Goal: Find contact information: Find contact information

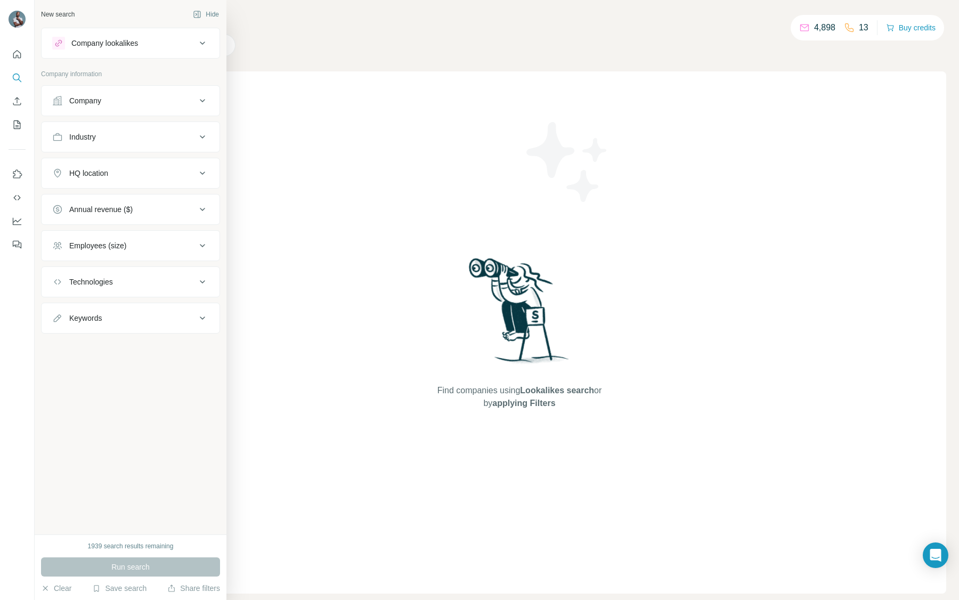
click at [128, 98] on div "Company" at bounding box center [124, 100] width 144 height 11
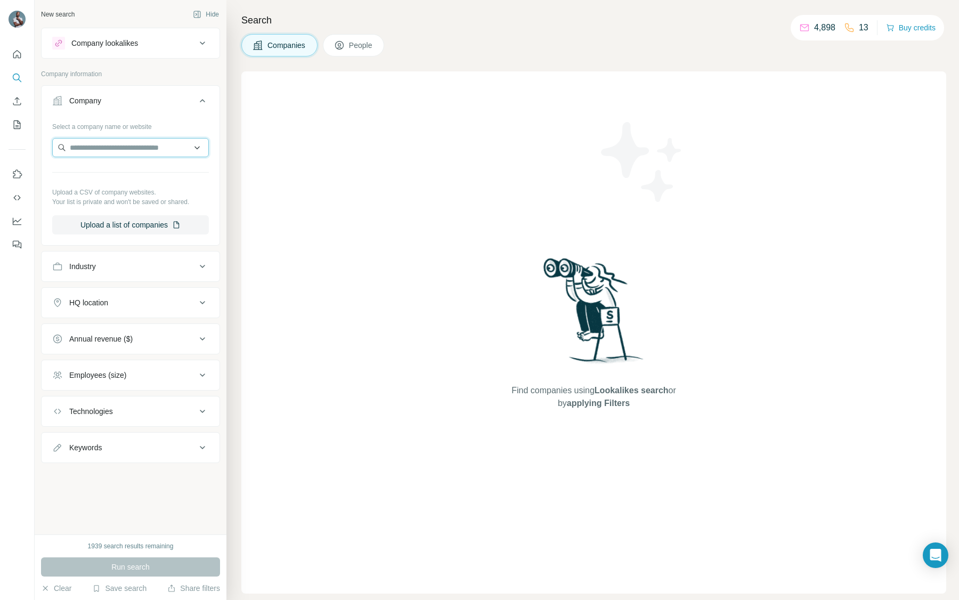
click at [132, 148] on input "text" at bounding box center [130, 147] width 157 height 19
paste input "**********"
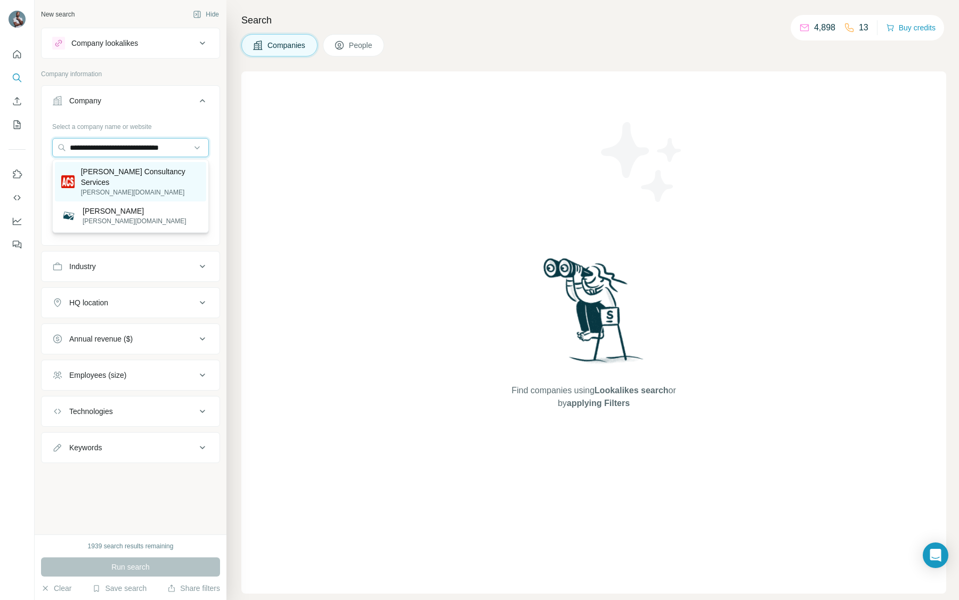
type input "**********"
click at [139, 175] on p "[PERSON_NAME] Consultancy Services" at bounding box center [140, 176] width 119 height 21
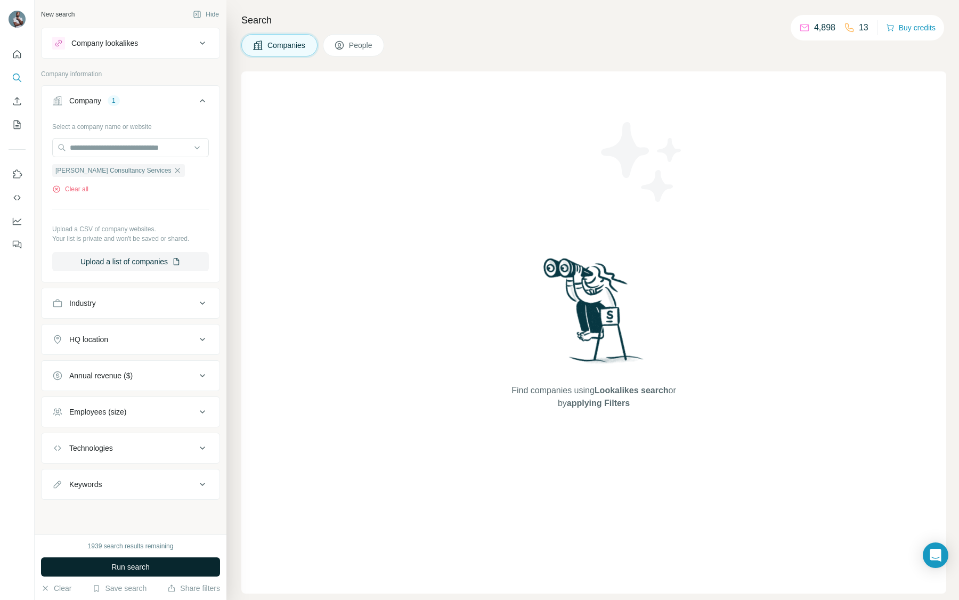
click at [116, 564] on span "Run search" at bounding box center [130, 567] width 38 height 11
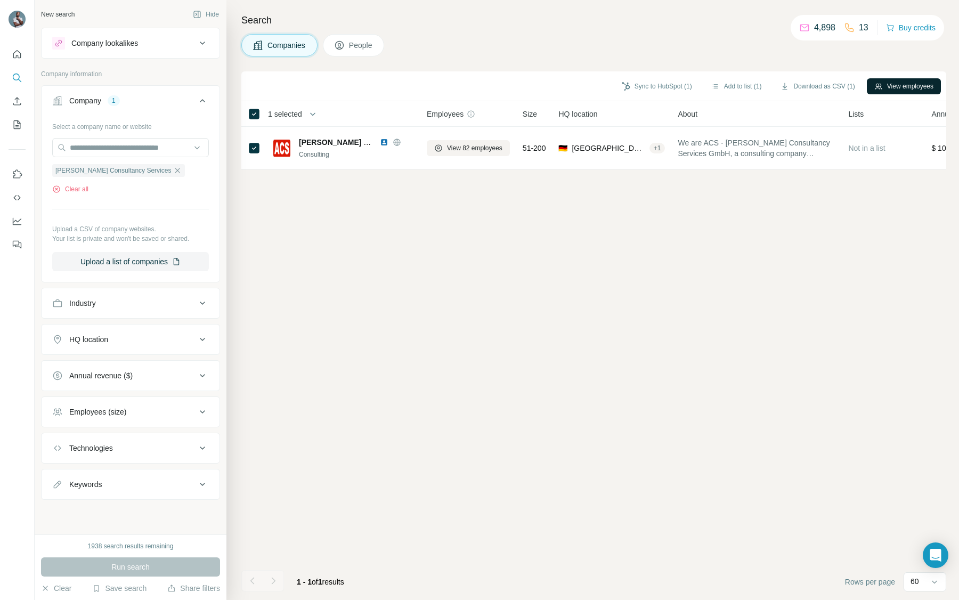
click at [906, 90] on button "View employees" at bounding box center [904, 86] width 74 height 16
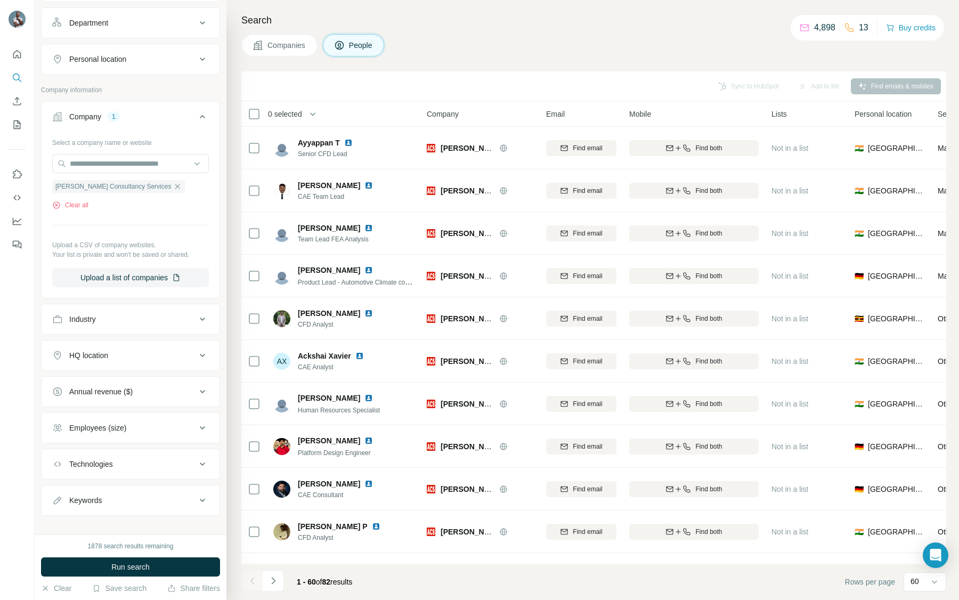
scroll to position [161, 0]
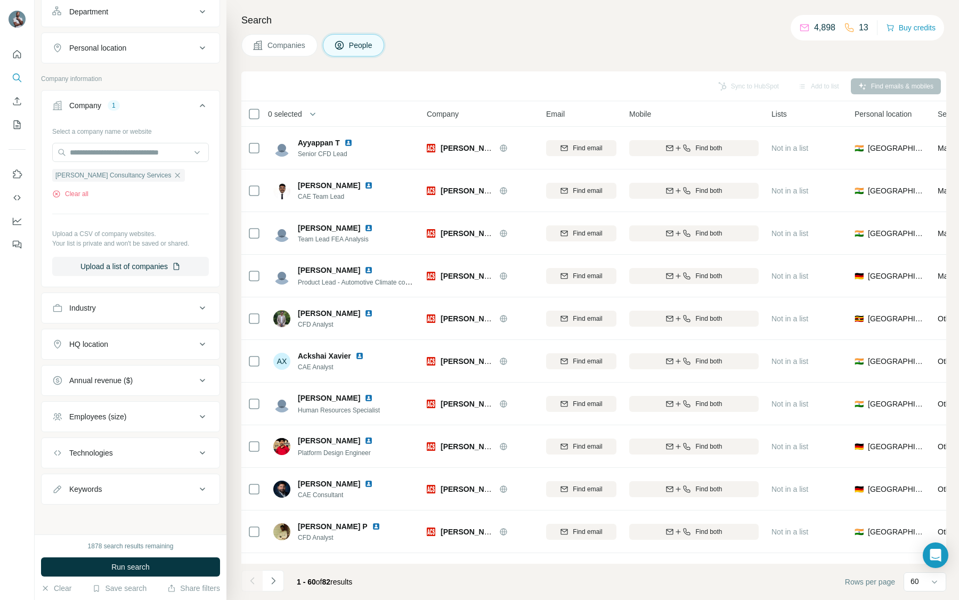
click at [122, 351] on button "HQ location" at bounding box center [131, 344] width 178 height 26
click at [123, 385] on div at bounding box center [131, 375] width 178 height 28
click at [123, 372] on input "text" at bounding box center [130, 370] width 157 height 19
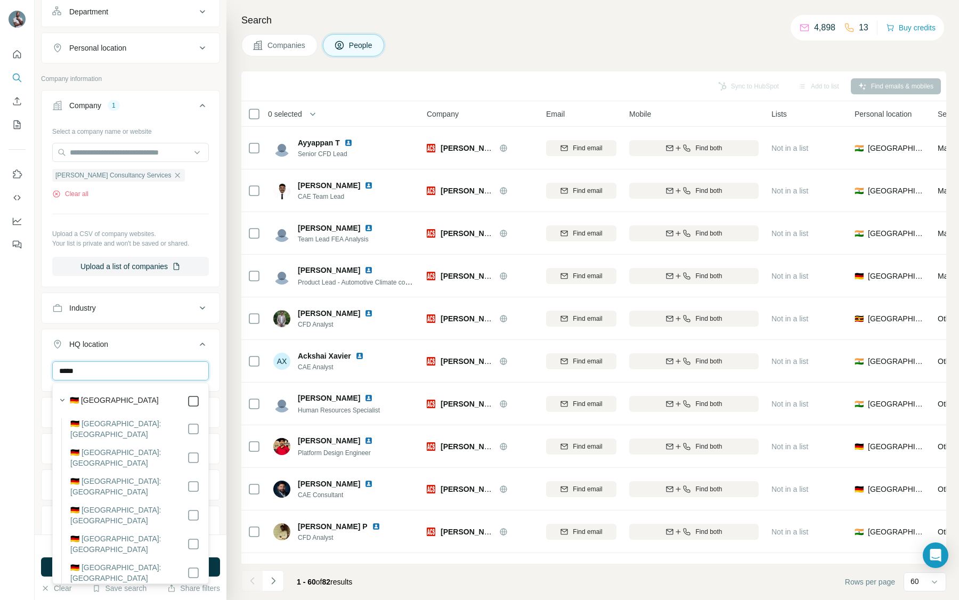
type input "*****"
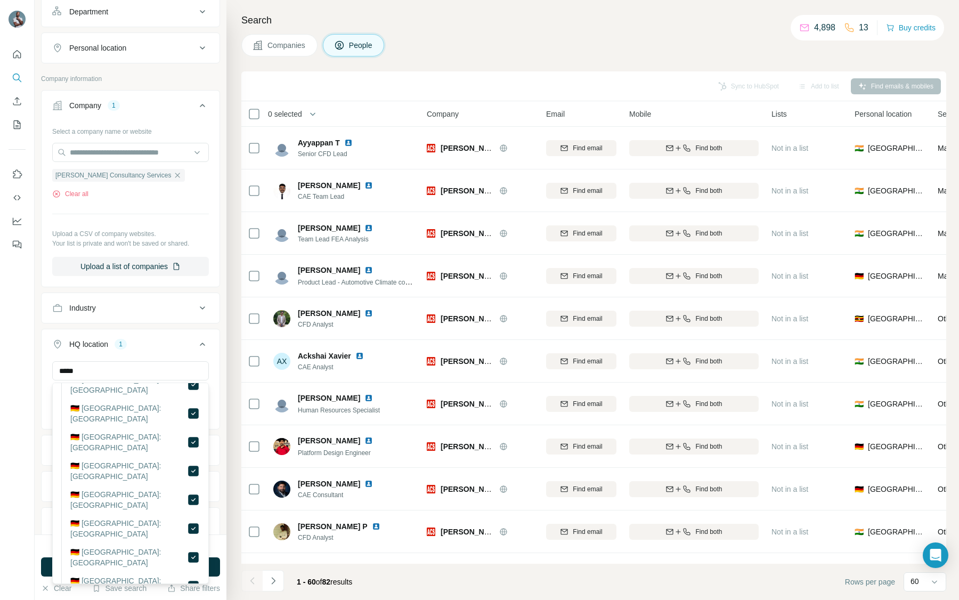
scroll to position [193, 0]
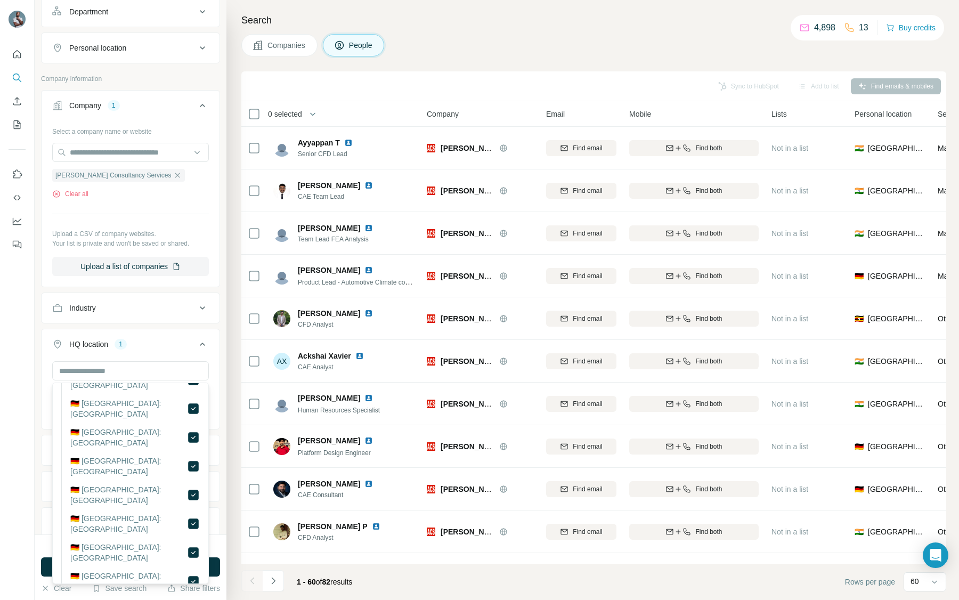
click at [3, 500] on div at bounding box center [17, 300] width 35 height 600
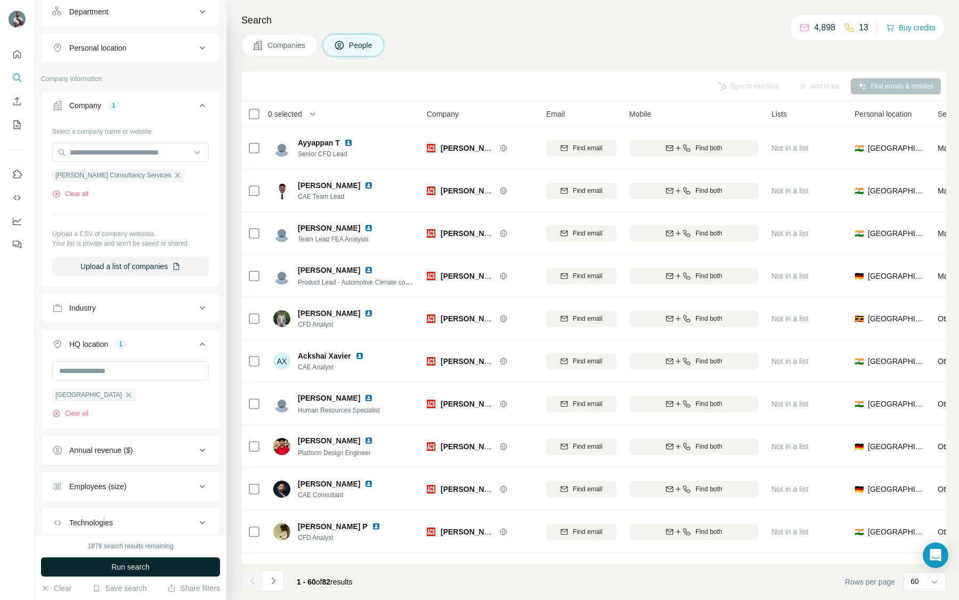
click at [123, 564] on span "Run search" at bounding box center [130, 567] width 38 height 11
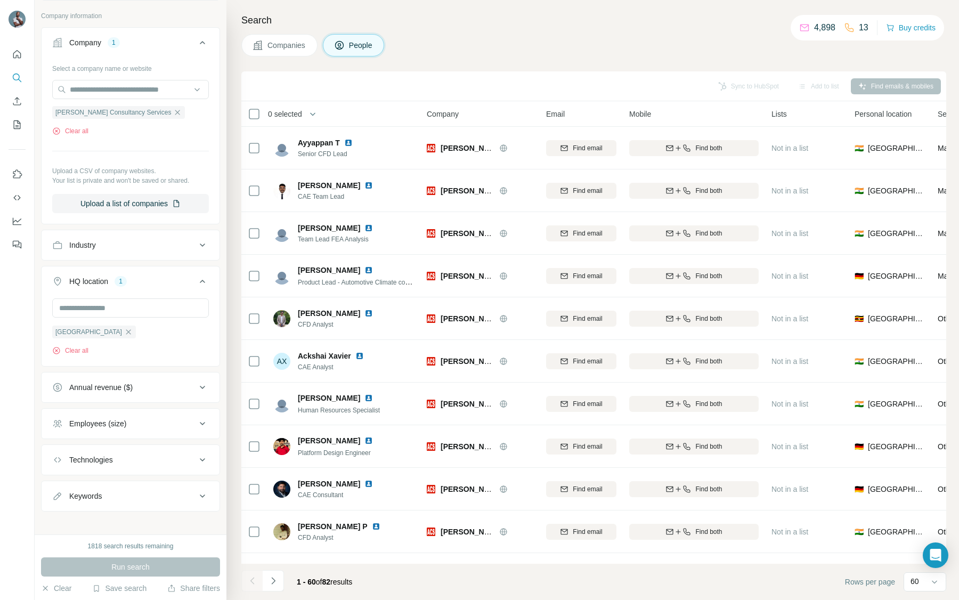
scroll to position [232, 0]
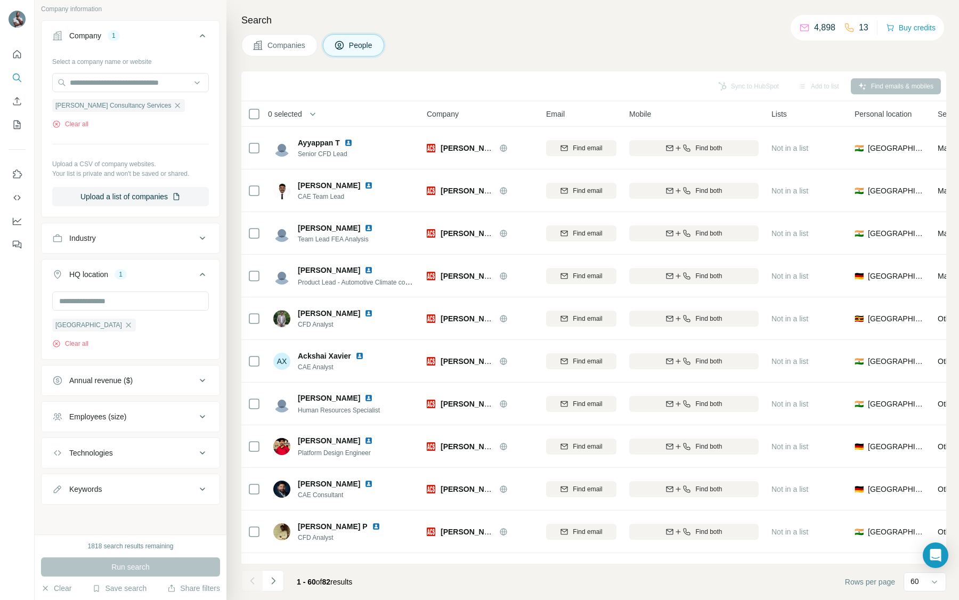
click at [909, 109] on span "Personal location" at bounding box center [883, 114] width 57 height 11
click at [896, 110] on span "Personal location" at bounding box center [883, 114] width 57 height 11
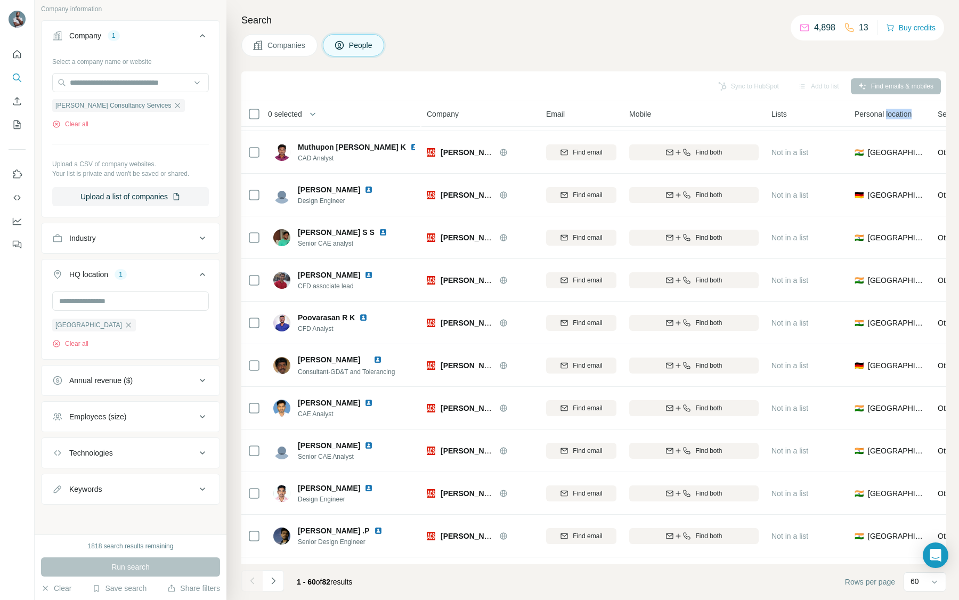
scroll to position [2042, 0]
click at [275, 587] on button "Navigate to next page" at bounding box center [273, 580] width 21 height 21
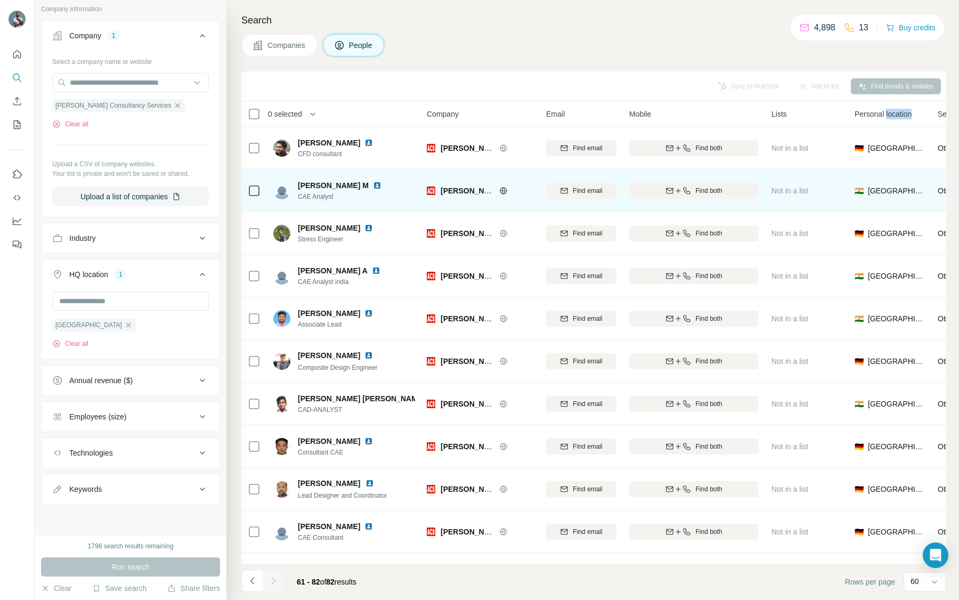
scroll to position [9, 0]
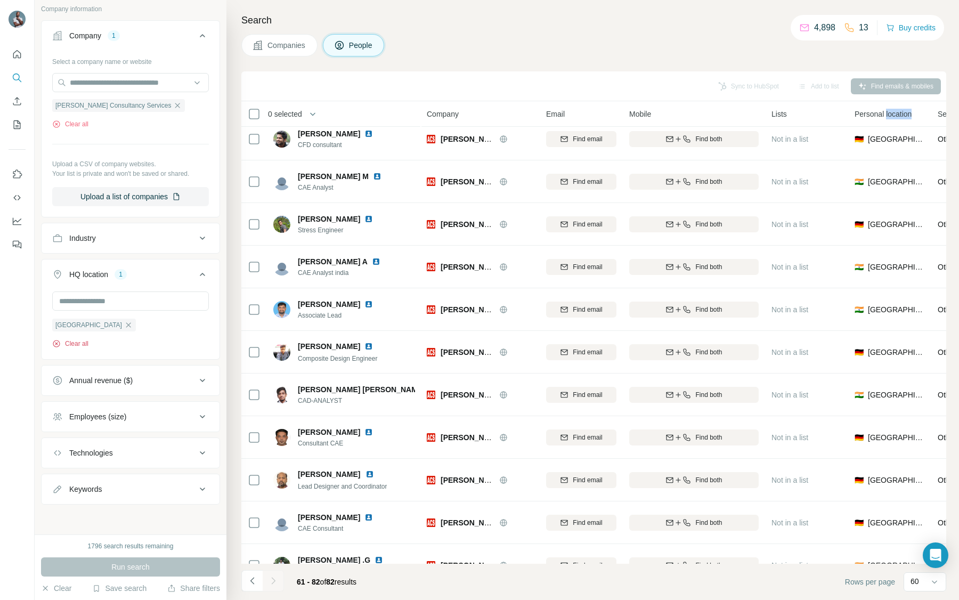
click at [69, 345] on button "Clear all" at bounding box center [70, 344] width 36 height 10
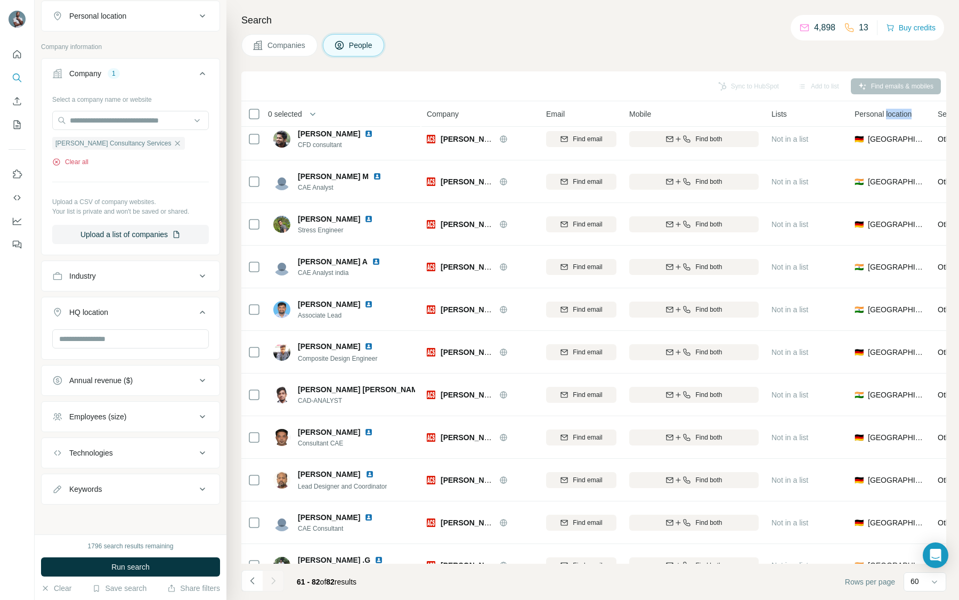
click at [83, 160] on button "Clear all" at bounding box center [70, 162] width 36 height 10
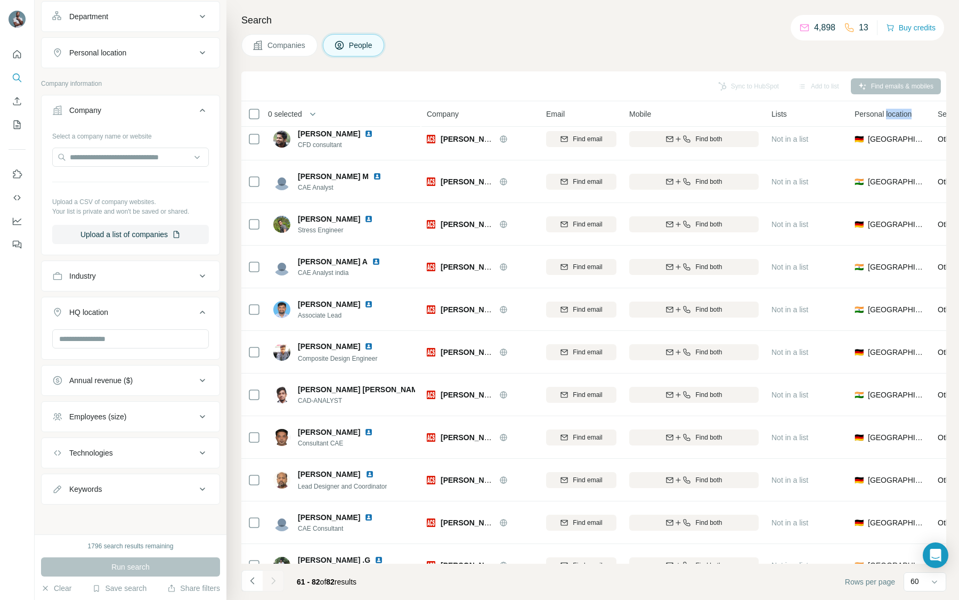
scroll to position [157, 0]
click at [103, 160] on input "text" at bounding box center [130, 157] width 157 height 19
paste input "**********"
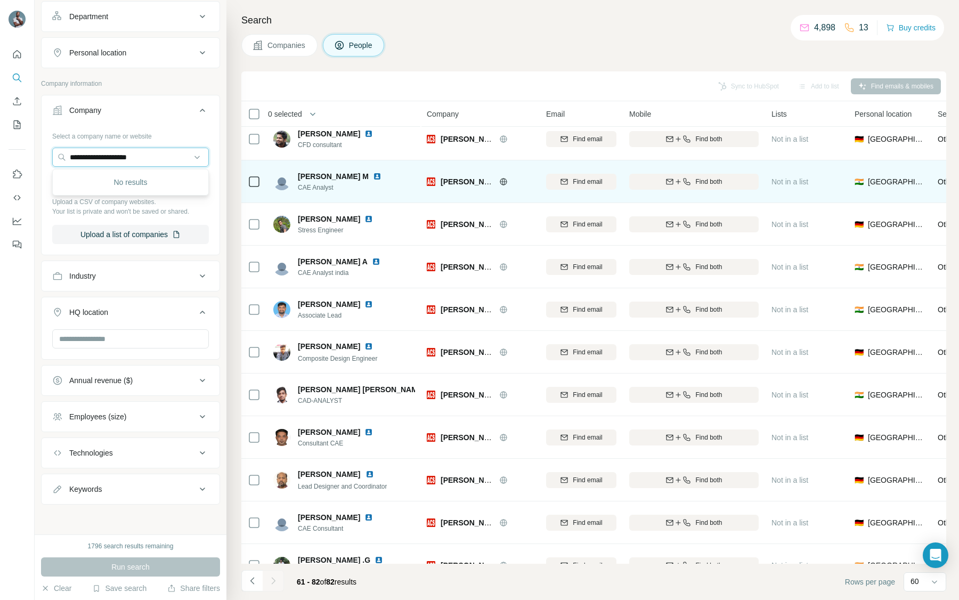
drag, startPoint x: 108, startPoint y: 156, endPoint x: 275, endPoint y: 162, distance: 167.9
click at [275, 162] on div "**********" at bounding box center [497, 300] width 924 height 600
type input "*********"
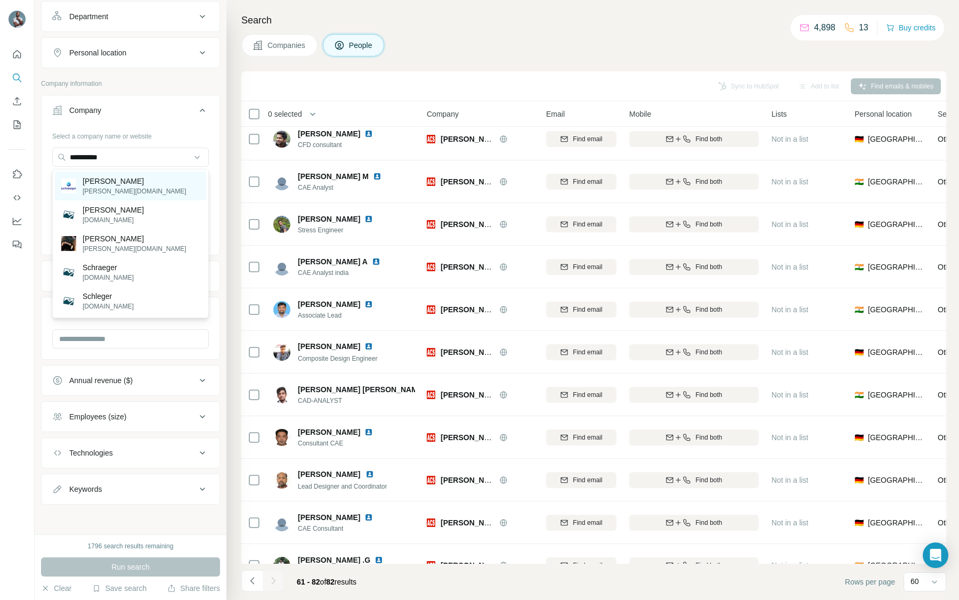
click at [136, 182] on div "[PERSON_NAME] [PERSON_NAME][DOMAIN_NAME]" at bounding box center [130, 186] width 151 height 29
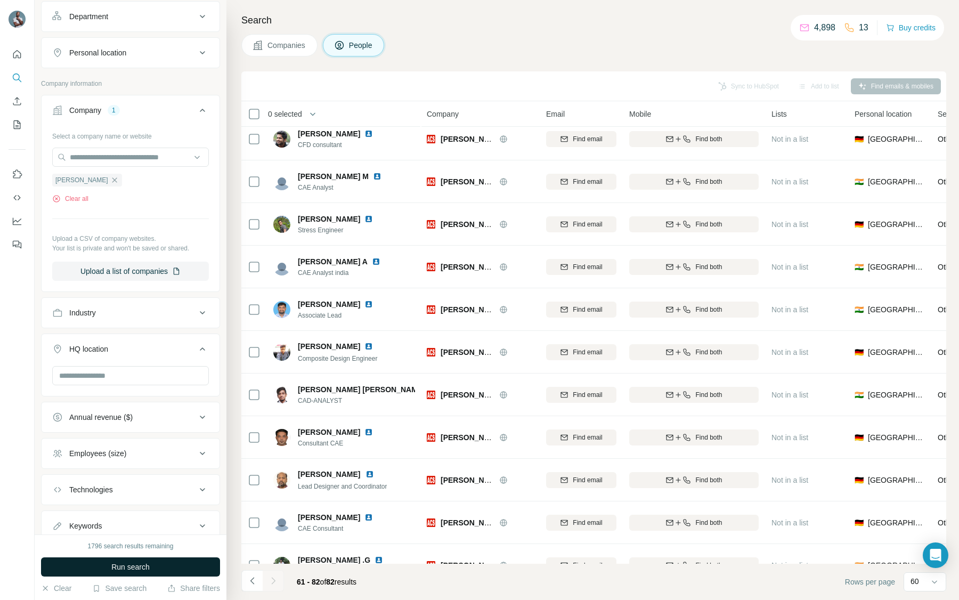
click at [135, 568] on span "Run search" at bounding box center [130, 567] width 38 height 11
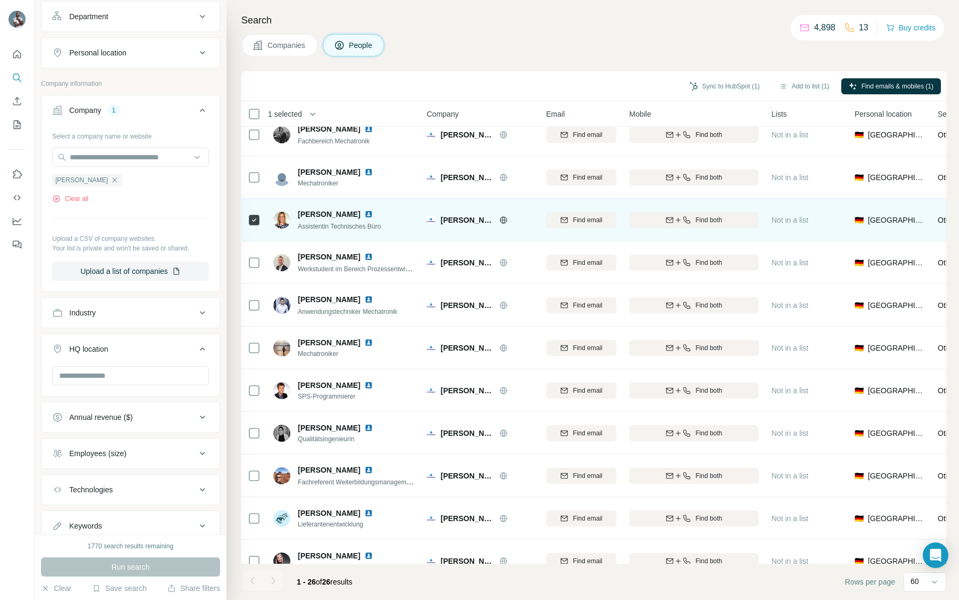
scroll to position [671, 0]
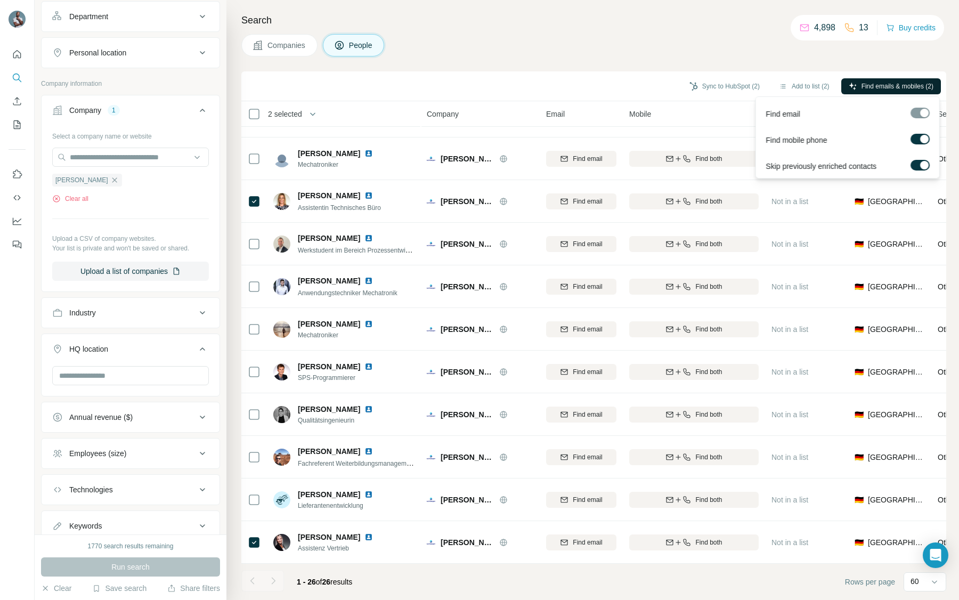
click at [890, 89] on span "Find emails & mobiles (2)" at bounding box center [898, 87] width 72 height 10
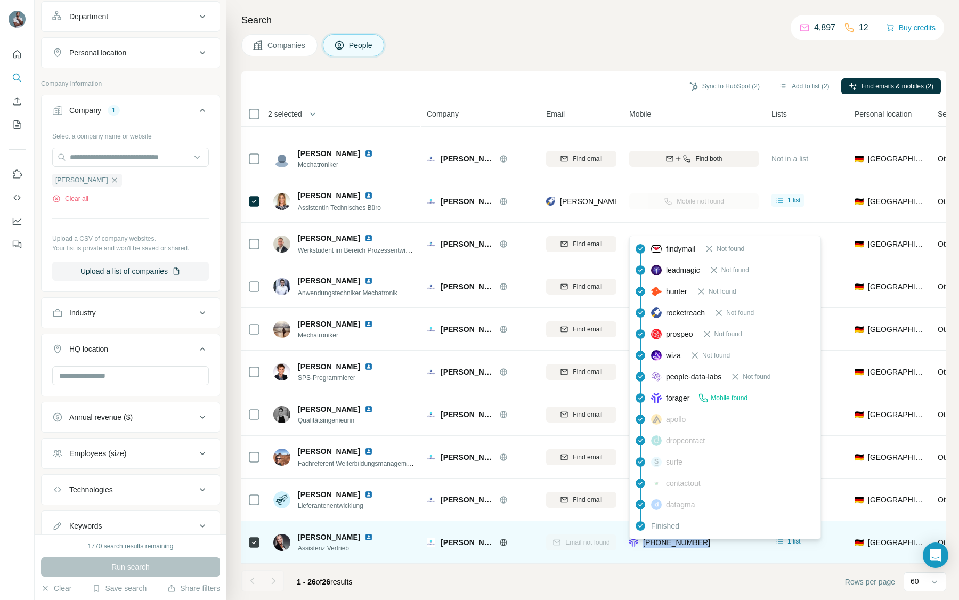
drag, startPoint x: 719, startPoint y: 542, endPoint x: 644, endPoint y: 541, distance: 75.1
click at [644, 541] on div "[PHONE_NUMBER]" at bounding box center [693, 541] width 129 height 29
copy span "[PHONE_NUMBER]"
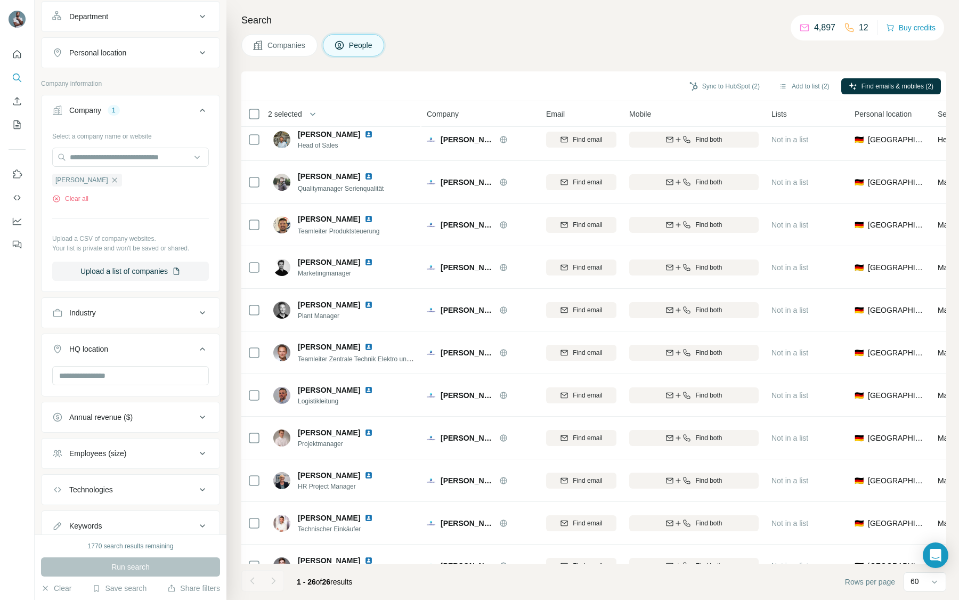
scroll to position [0, 0]
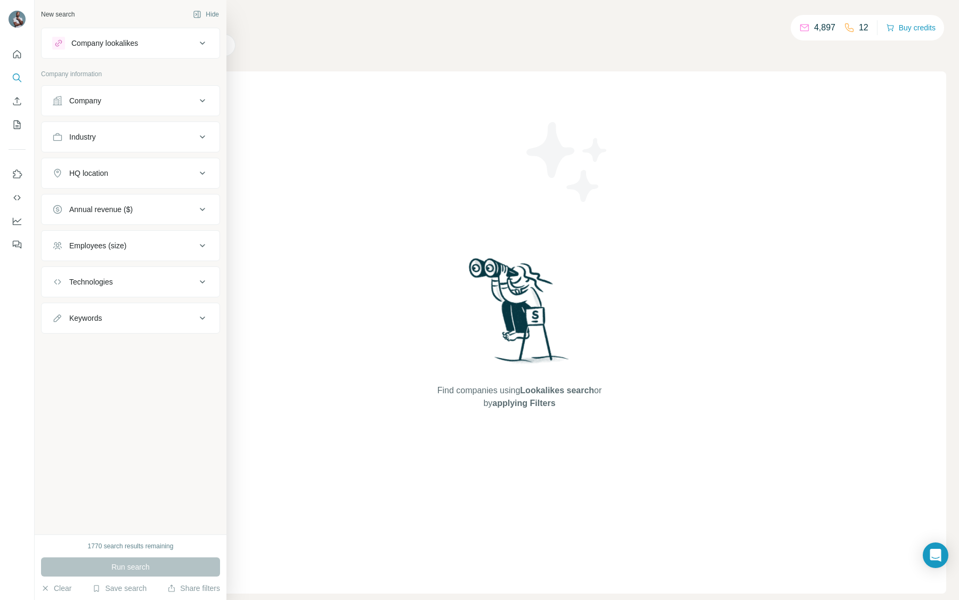
click at [117, 102] on div "Company" at bounding box center [124, 100] width 144 height 11
